Goal: Transaction & Acquisition: Purchase product/service

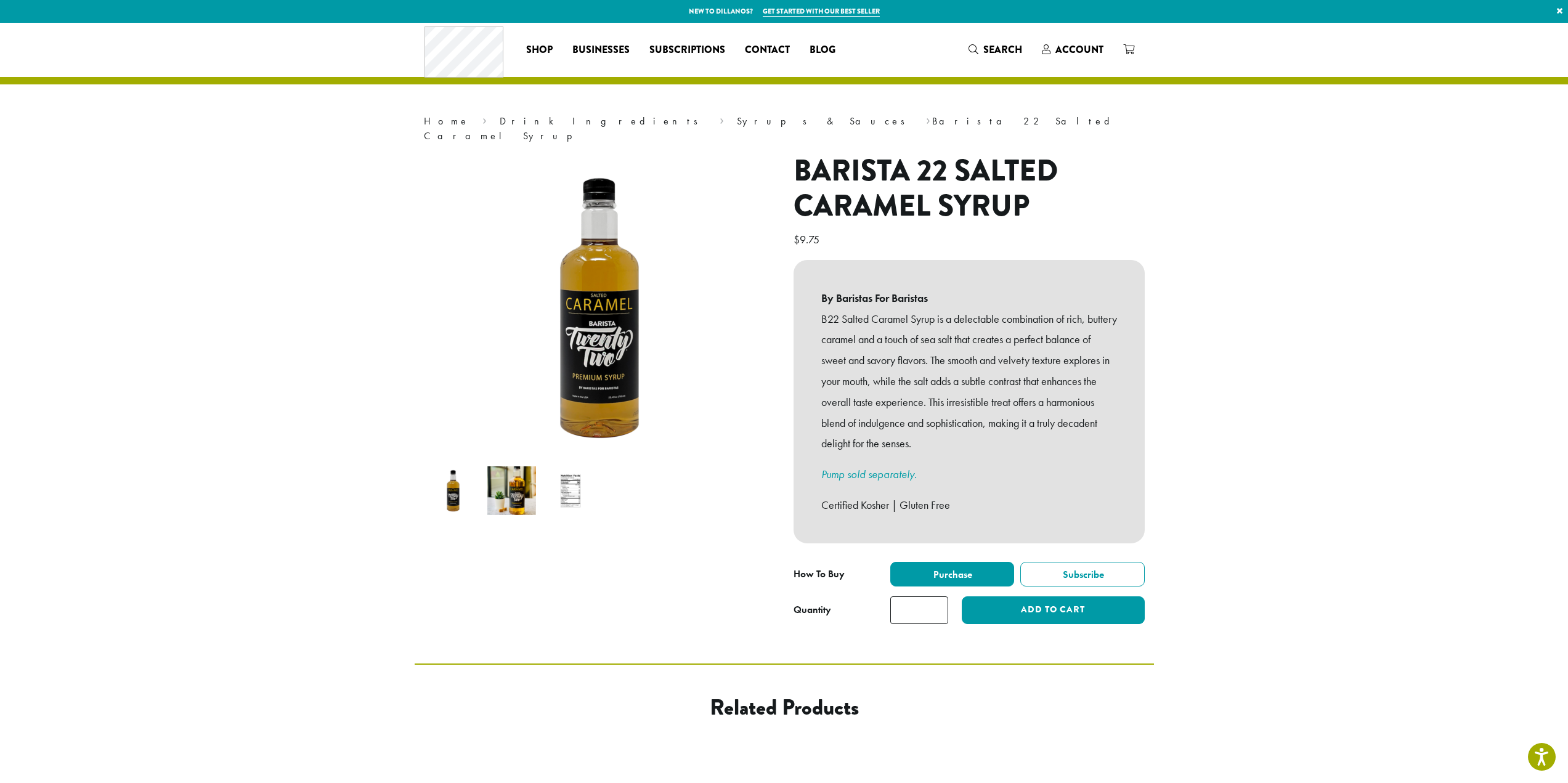
click at [554, 481] on img at bounding box center [569, 491] width 48 height 48
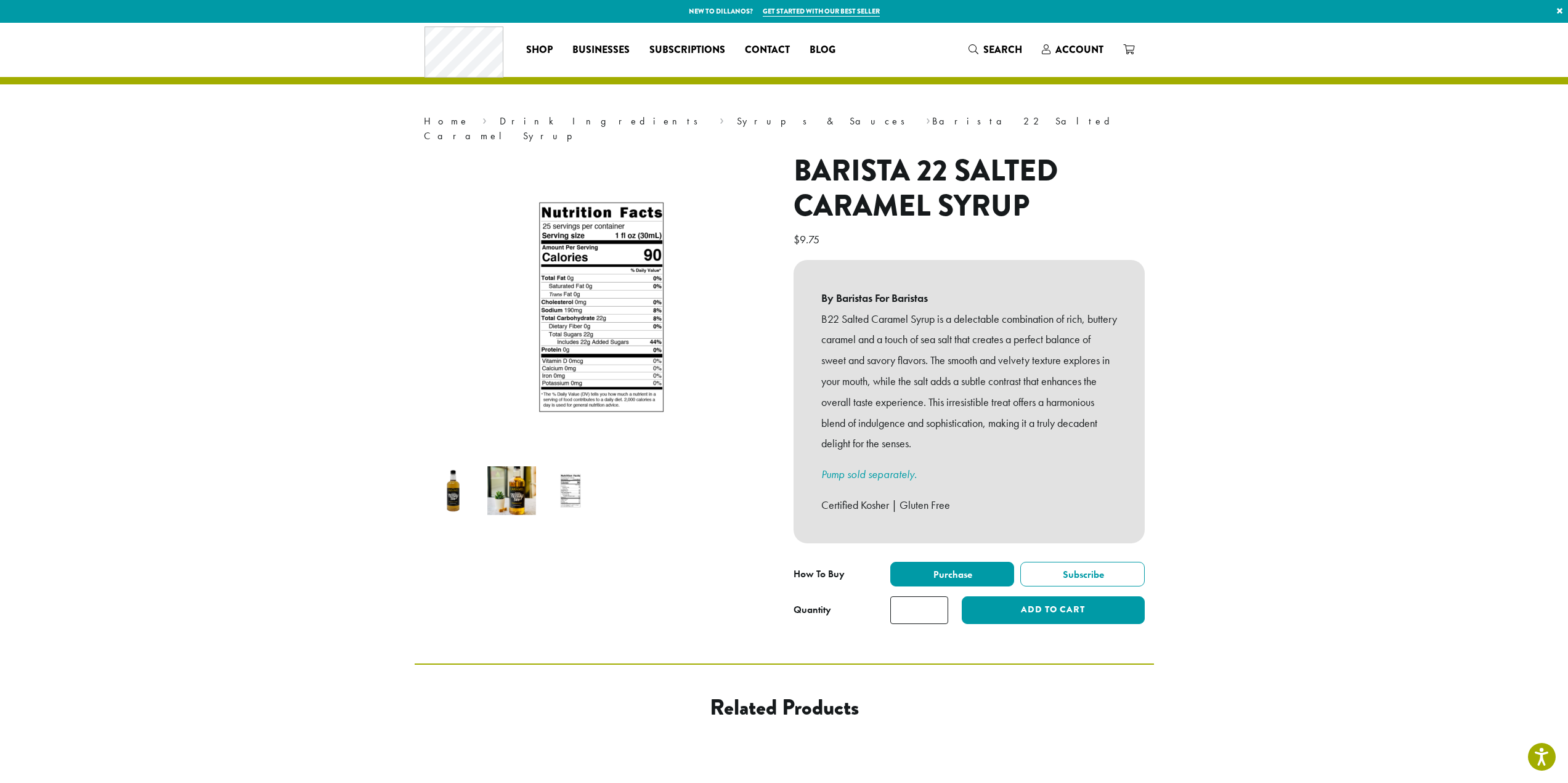
click at [469, 478] on img at bounding box center [452, 491] width 48 height 48
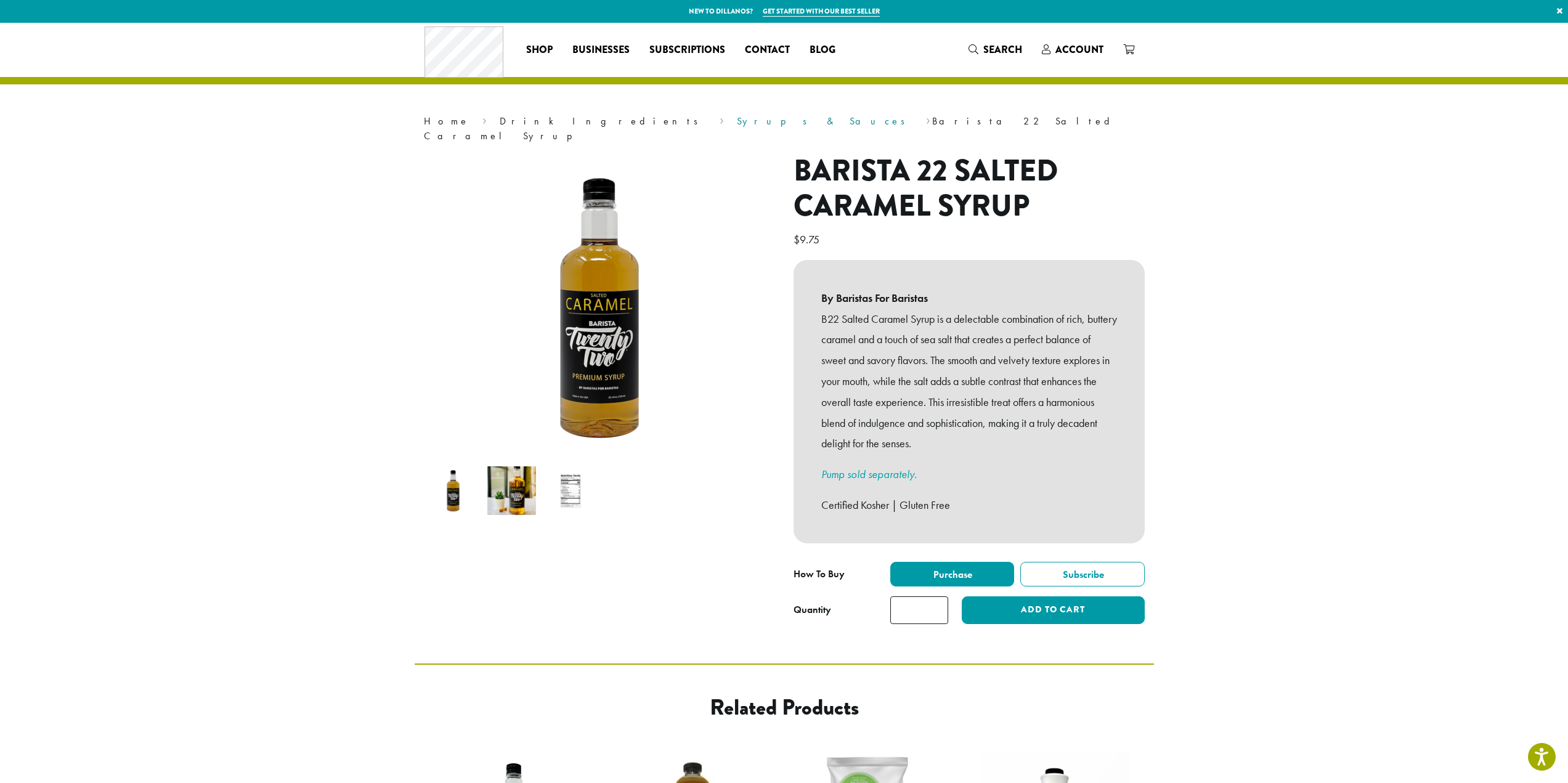
click at [737, 119] on link "Syrups & Sauces" at bounding box center [825, 121] width 176 height 13
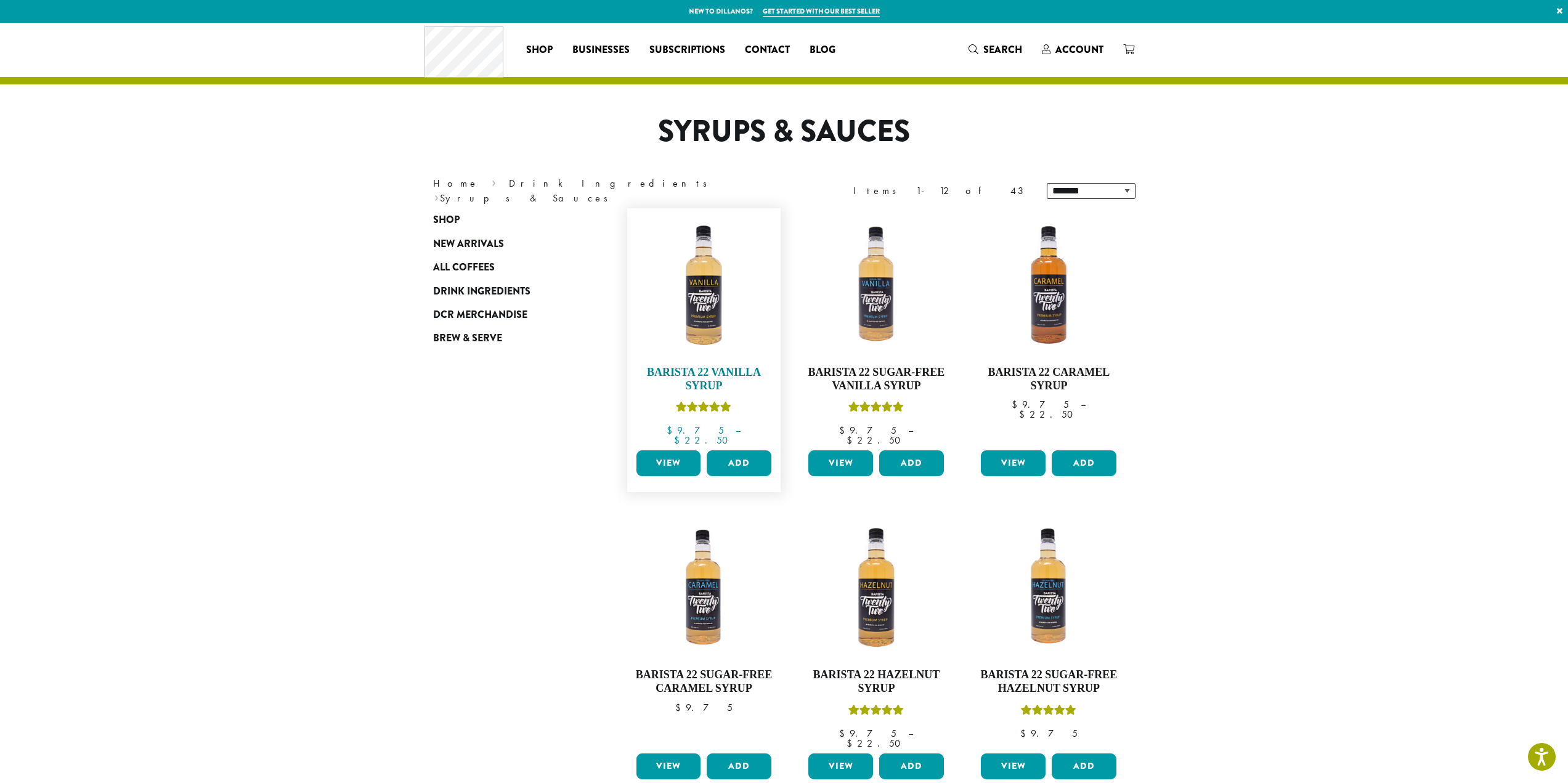
click at [713, 373] on h4 "Barista 22 Vanilla Syrup" at bounding box center [704, 379] width 142 height 27
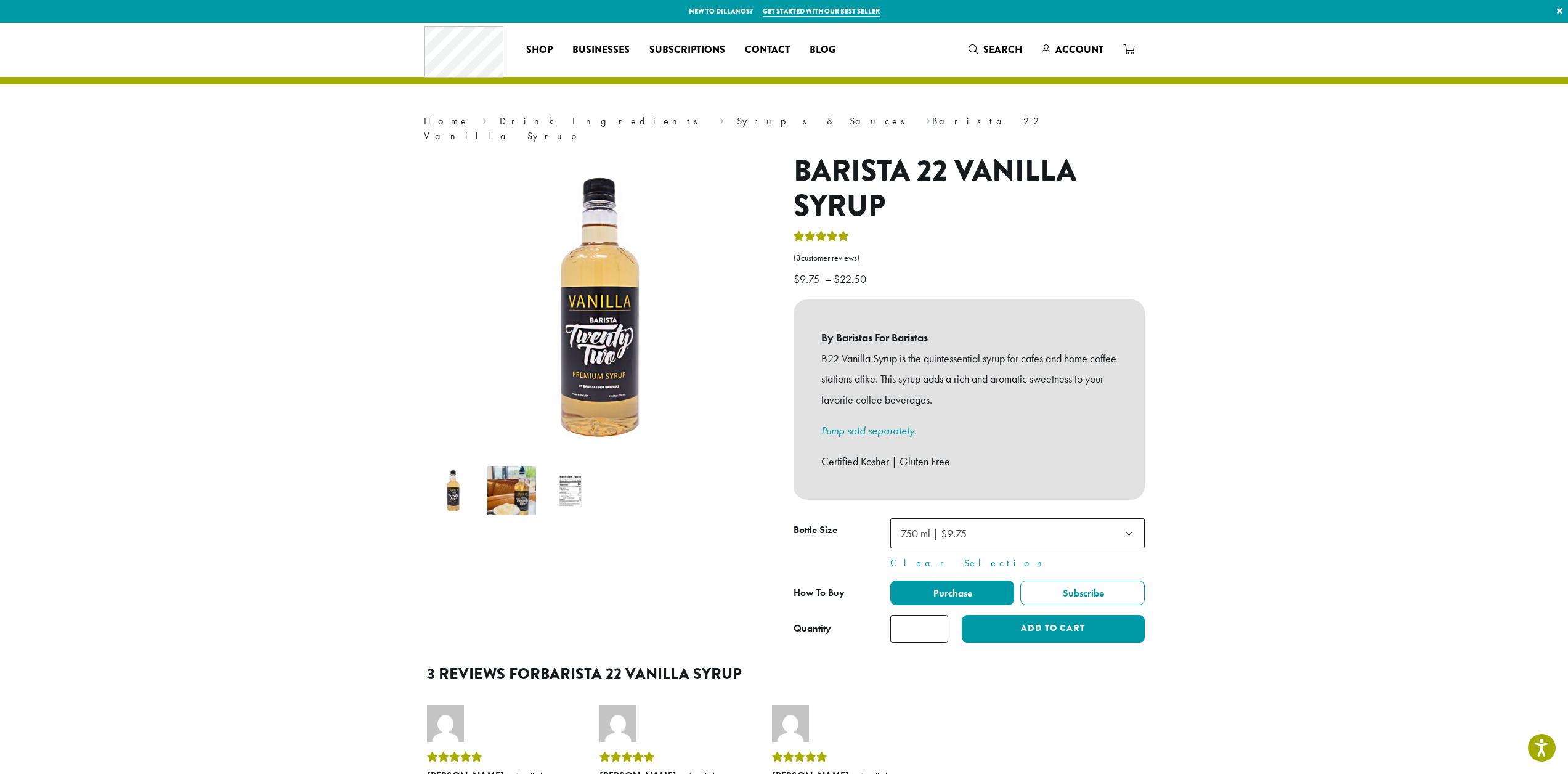
click at [1048, 520] on span "750 ml | $9.75" at bounding box center [1017, 533] width 254 height 30
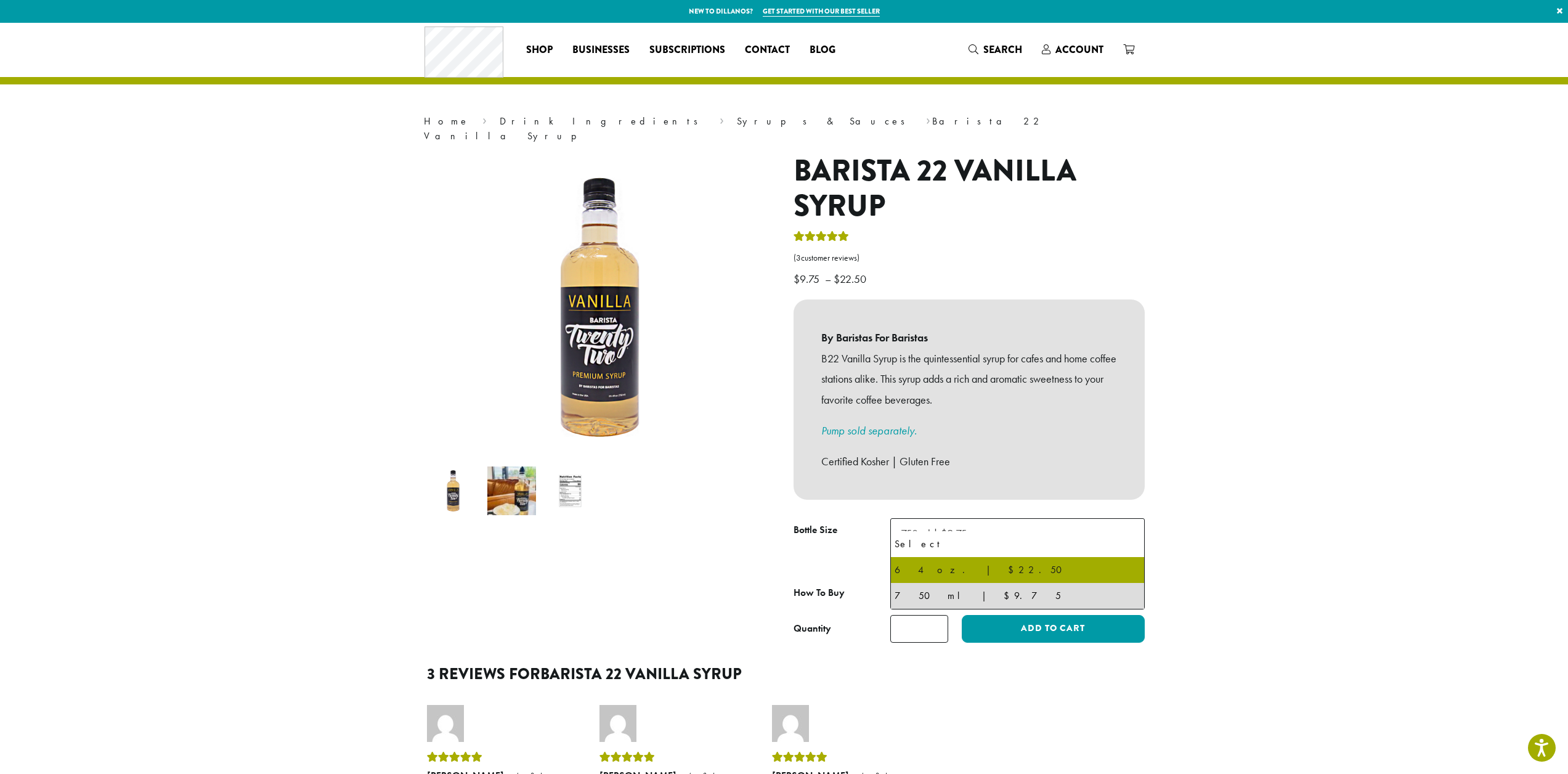
select select "*****"
